Goal: Information Seeking & Learning: Learn about a topic

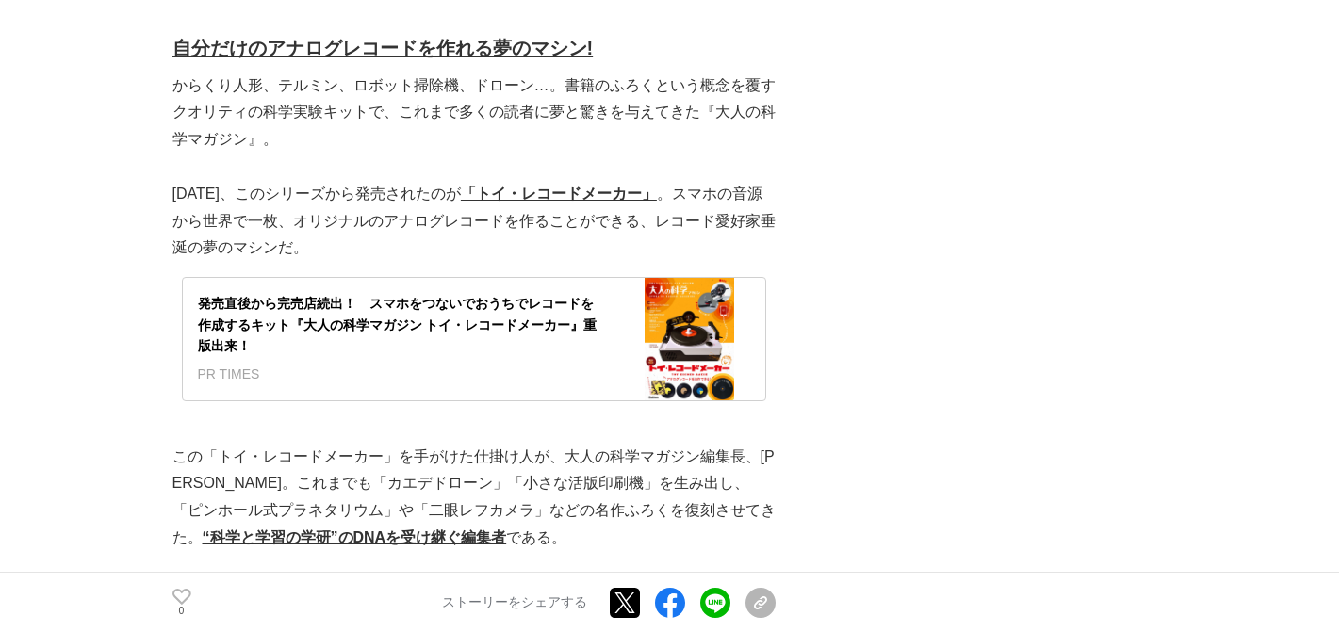
scroll to position [4748, 0]
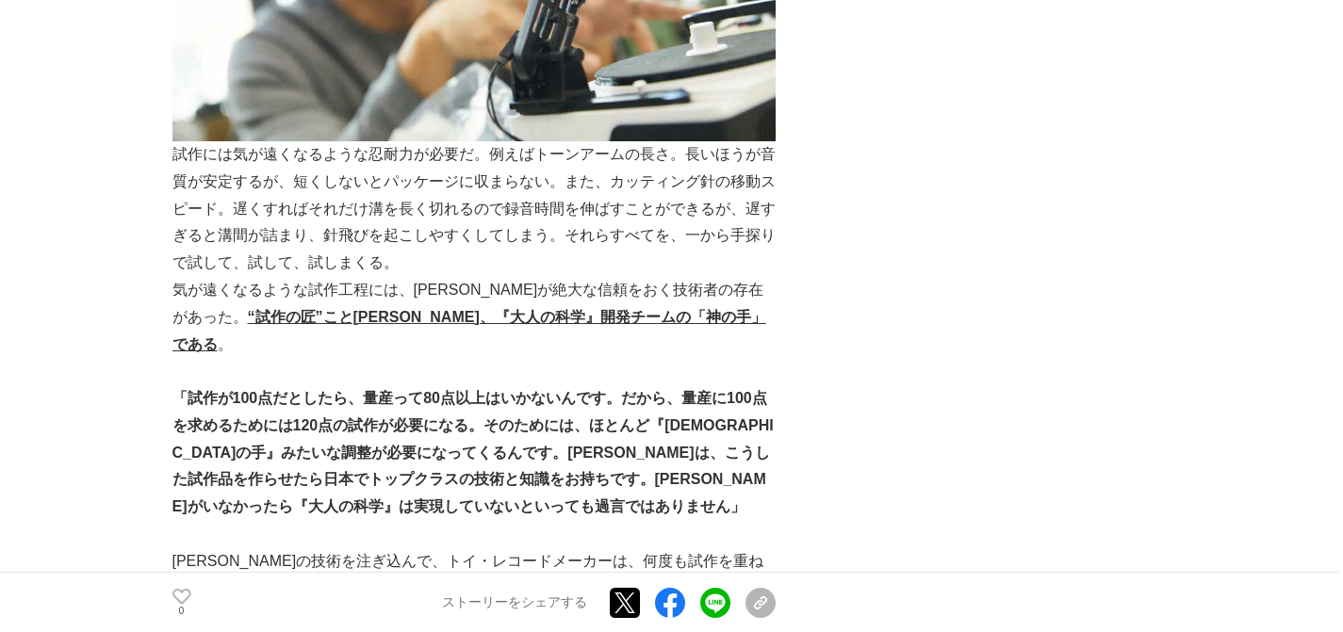
click at [379, 358] on p at bounding box center [473, 371] width 603 height 27
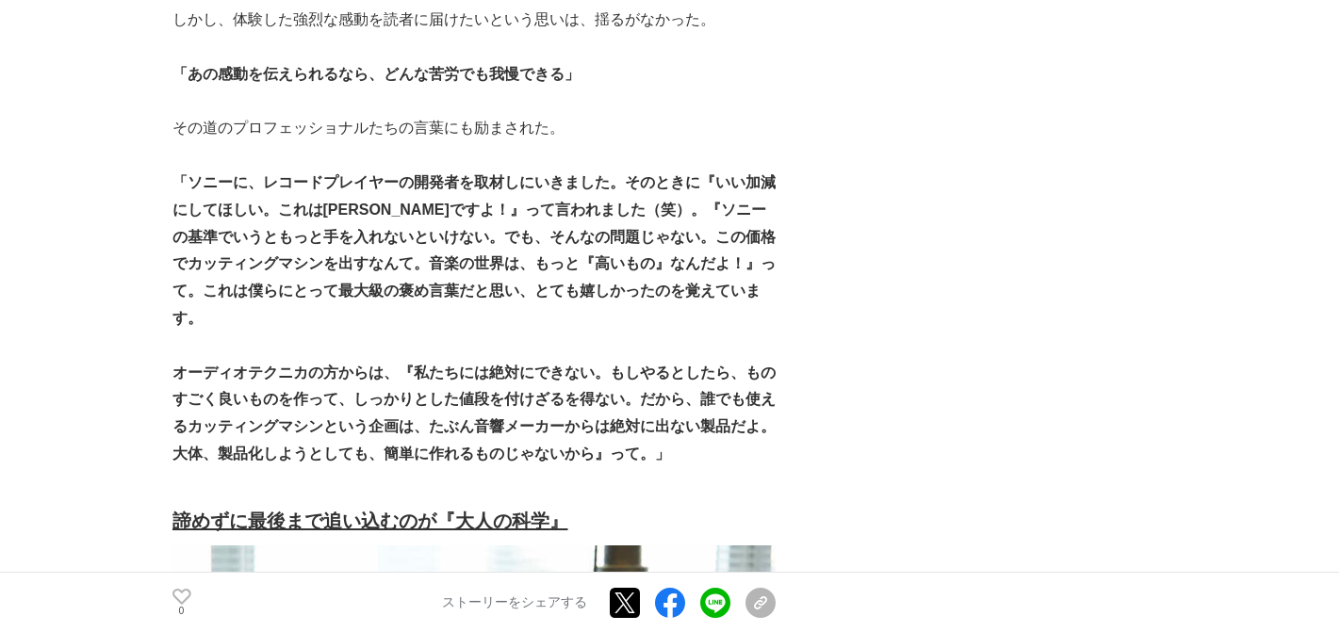
scroll to position [7121, 0]
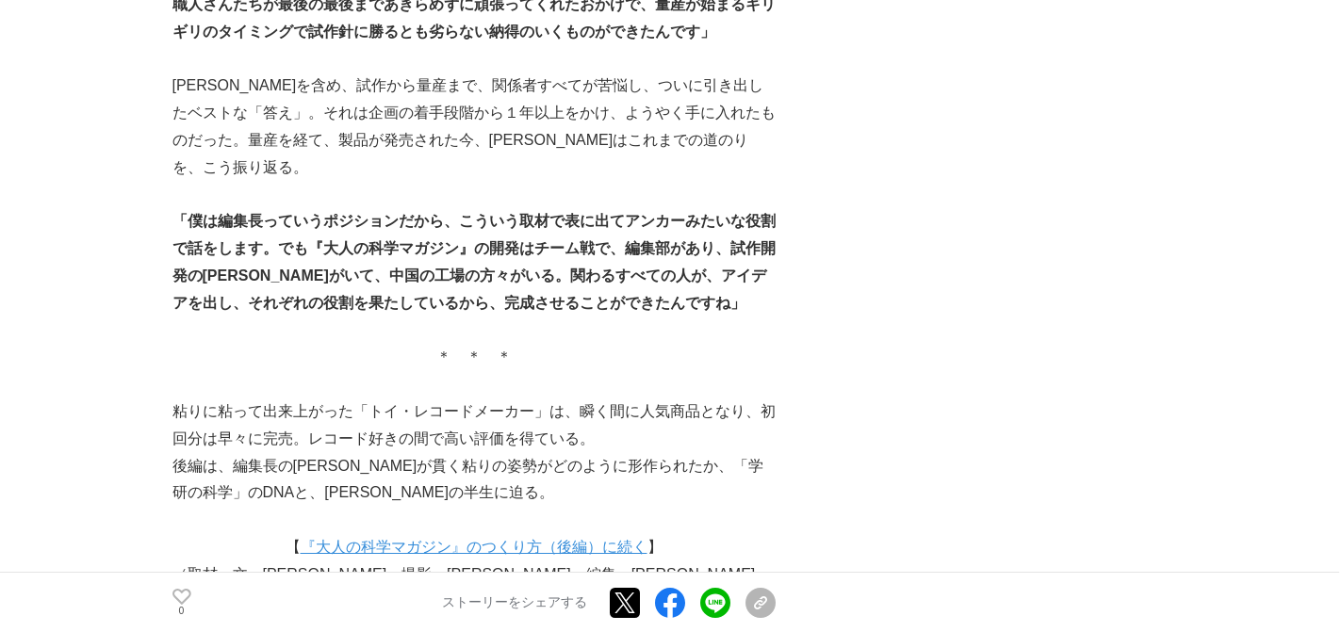
scroll to position [8484, 0]
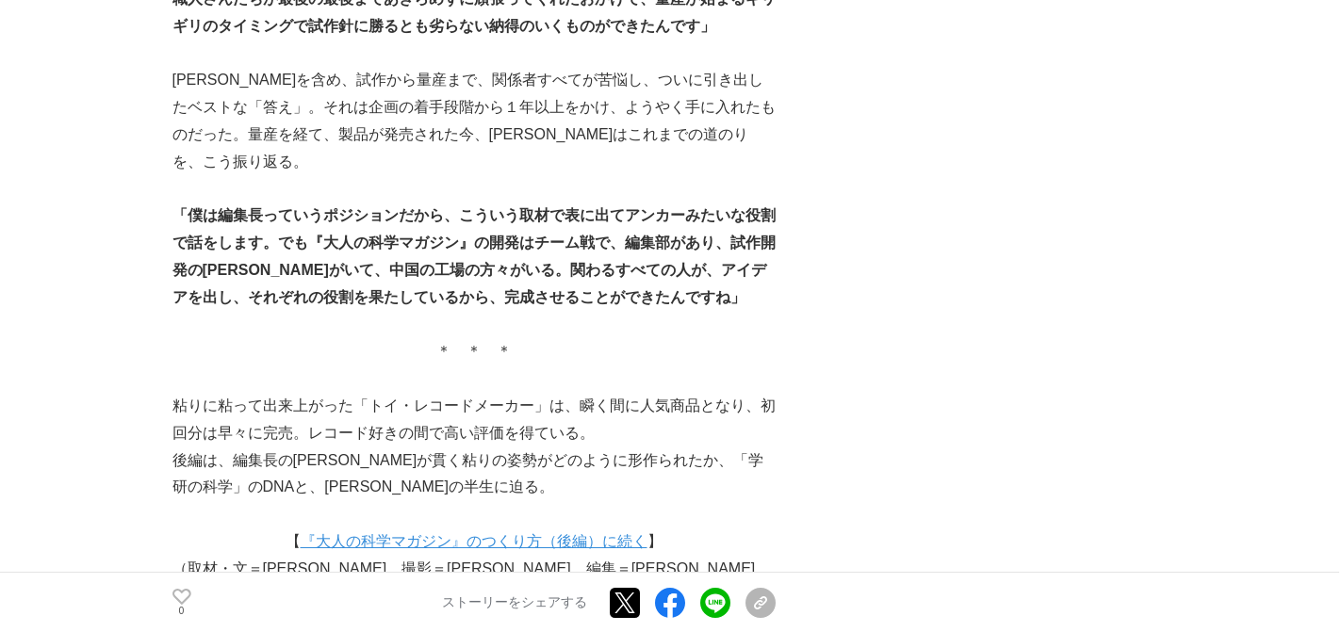
click at [438, 533] on link "『大人の科学マガジン』のつくり方（後編）に続く" at bounding box center [474, 541] width 347 height 16
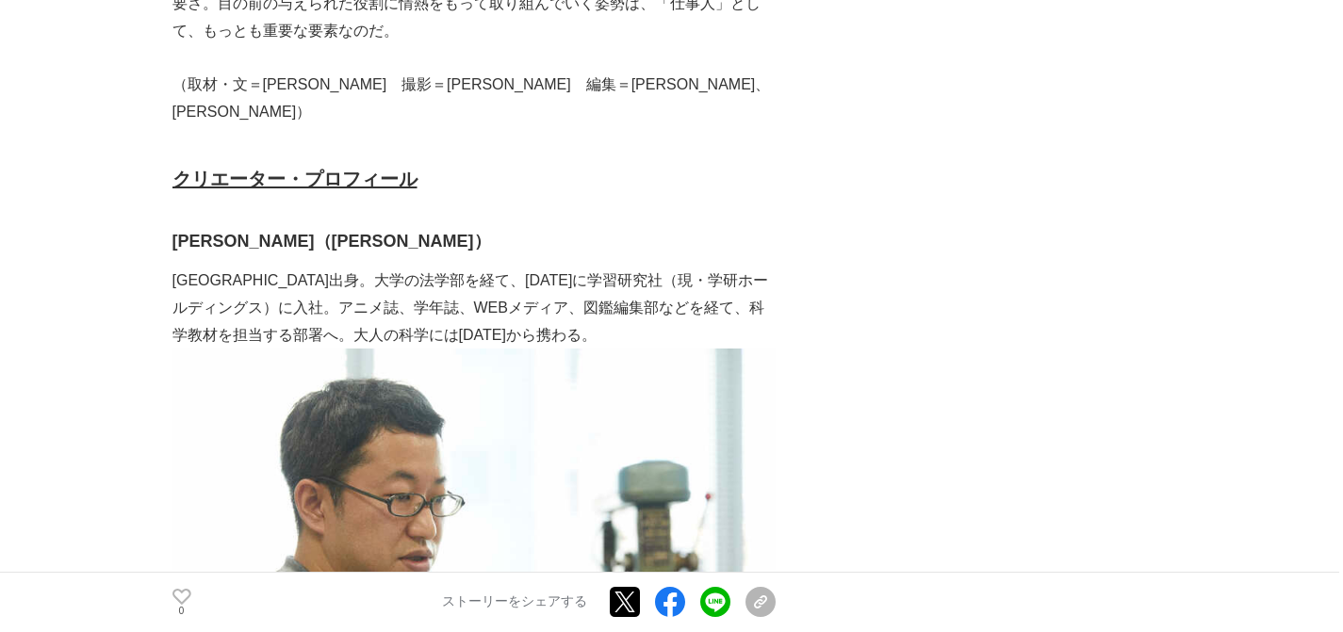
scroll to position [9170, 0]
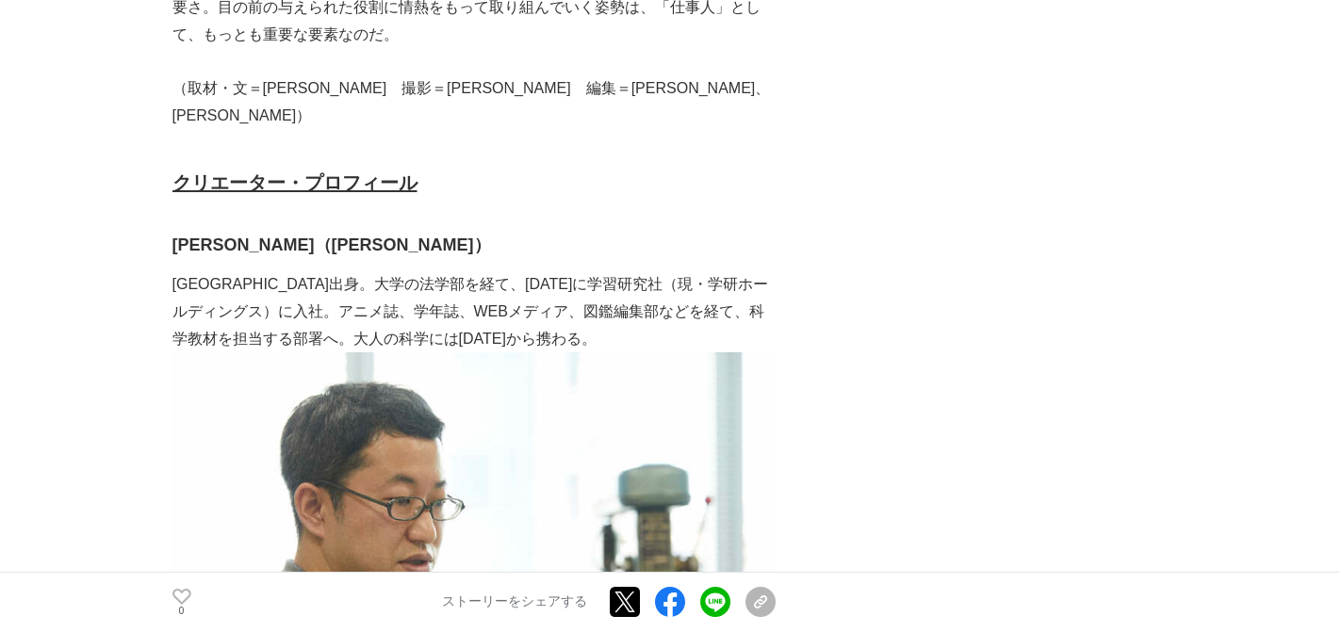
click at [263, 236] on strong "[PERSON_NAME]（[PERSON_NAME]）" at bounding box center [331, 245] width 319 height 19
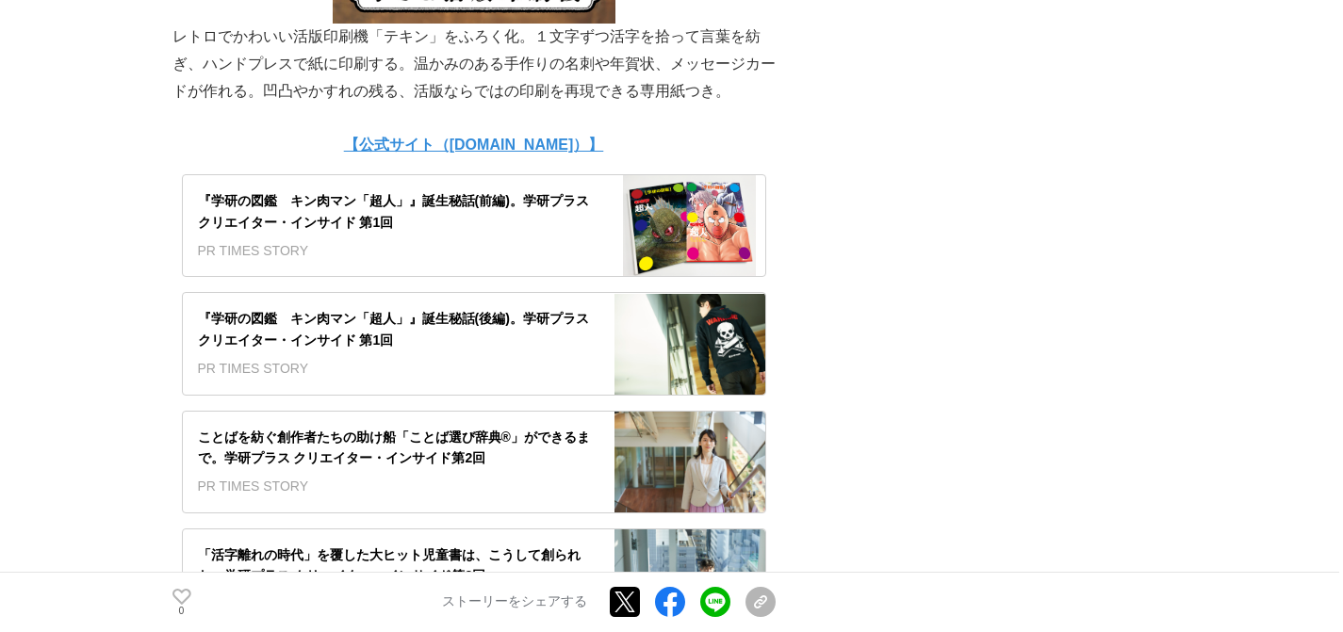
scroll to position [11168, 0]
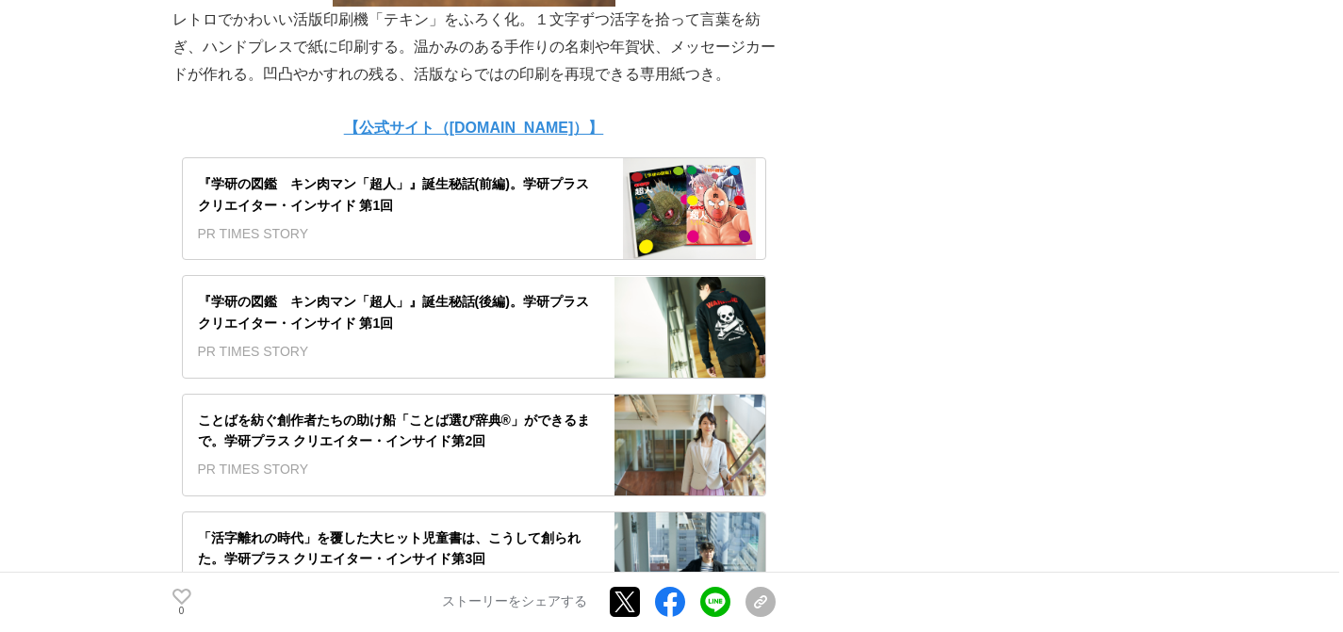
click at [423, 528] on div "「活字離れの時代」を覆した大ヒット児童書は、こうして創られた。学研プラス クリエイター・インサイド第3回" at bounding box center [398, 549] width 401 height 42
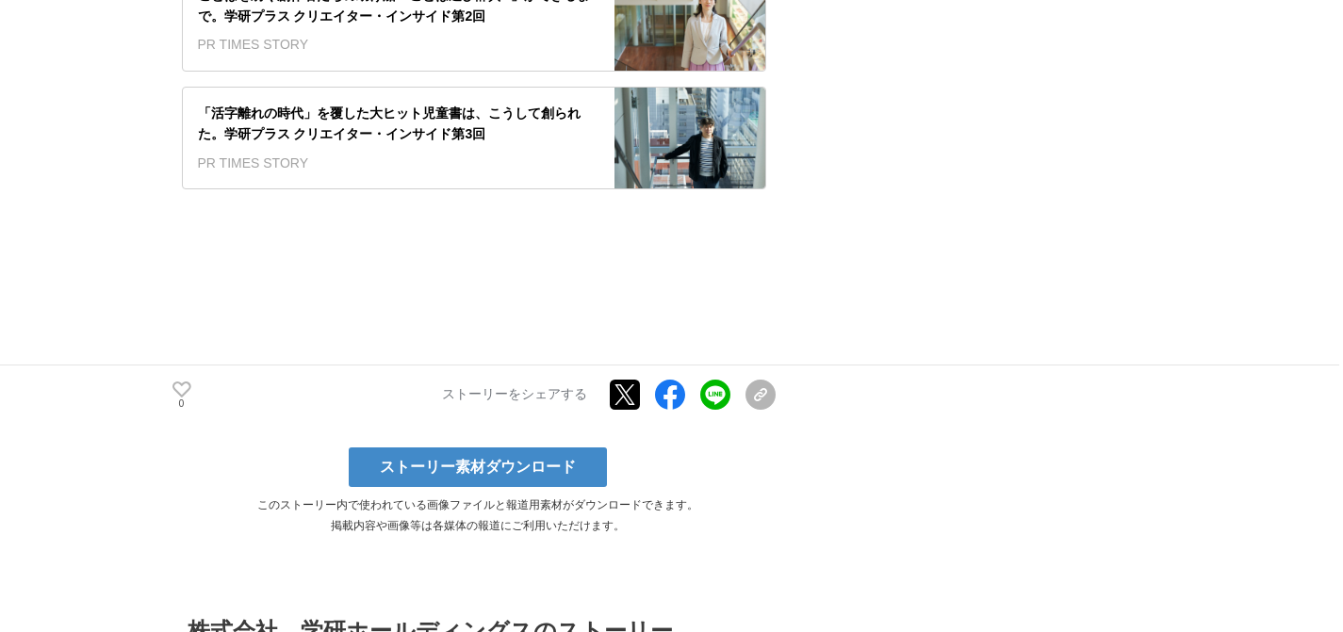
scroll to position [11594, 0]
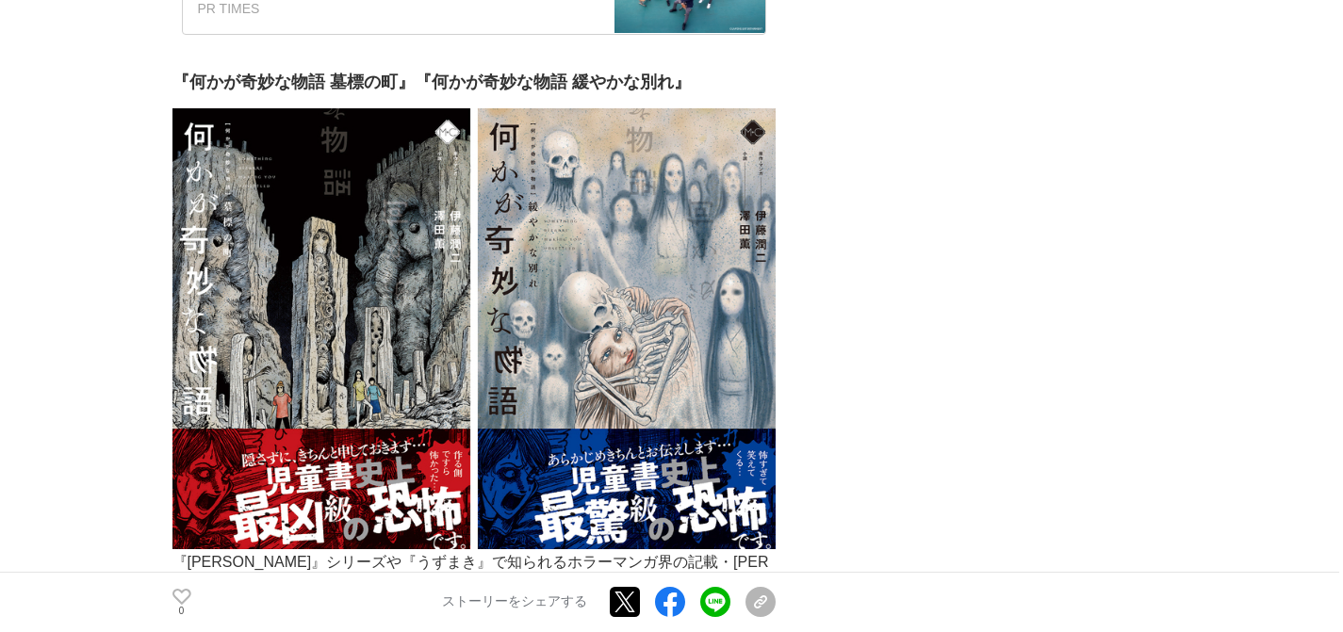
scroll to position [11184, 0]
